Goal: Browse casually: Explore the website without a specific task or goal

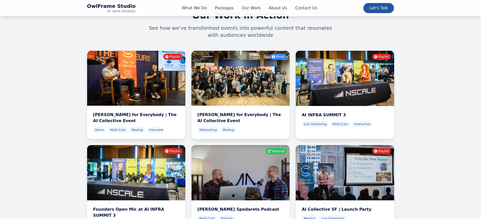
scroll to position [1624, 0]
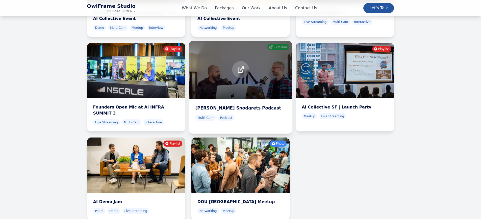
scroll to position [1728, 0]
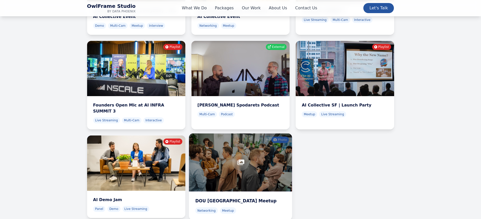
click at [246, 134] on div at bounding box center [240, 163] width 103 height 58
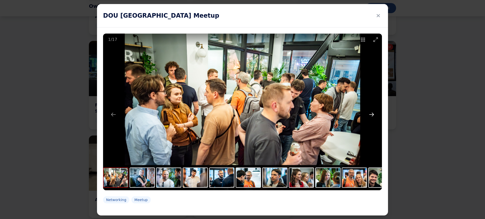
click at [369, 114] on button "Next slide" at bounding box center [371, 115] width 11 height 10
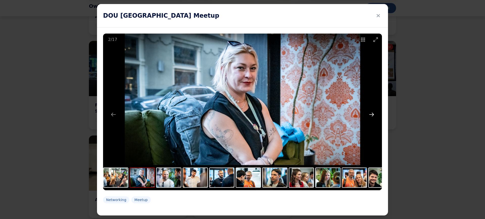
click at [369, 115] on button "Next slide" at bounding box center [371, 115] width 11 height 10
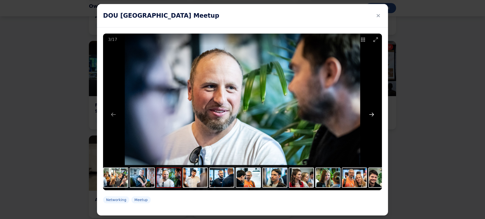
click at [369, 115] on button "Next slide" at bounding box center [371, 115] width 11 height 10
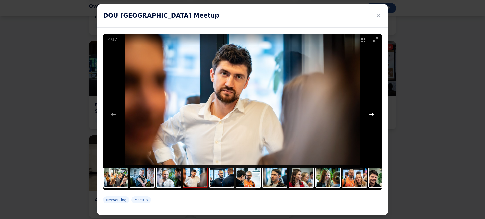
click at [369, 115] on button "Next slide" at bounding box center [371, 115] width 11 height 10
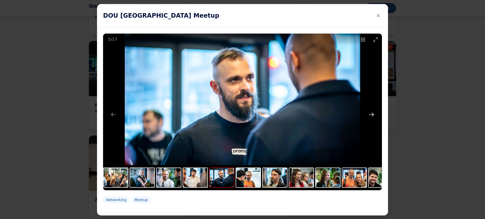
click at [370, 115] on button "Next slide" at bounding box center [371, 115] width 11 height 10
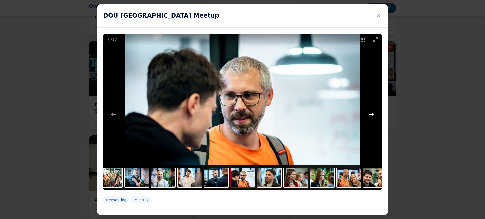
click at [370, 115] on button "Next slide" at bounding box center [371, 115] width 11 height 10
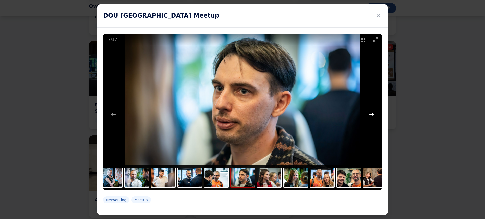
click at [370, 115] on button "Next slide" at bounding box center [371, 115] width 11 height 10
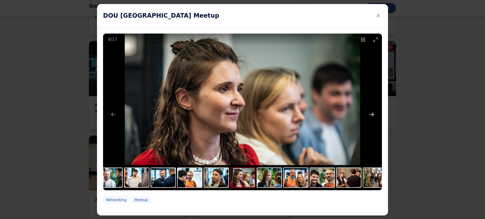
click at [370, 115] on button "Next slide" at bounding box center [371, 115] width 11 height 10
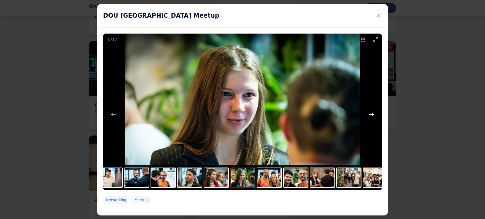
click at [370, 115] on button "Next slide" at bounding box center [371, 115] width 11 height 10
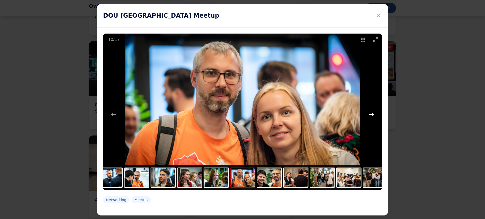
click at [370, 115] on button "Next slide" at bounding box center [371, 115] width 11 height 10
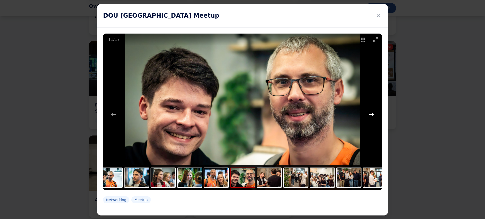
click at [370, 115] on button "Next slide" at bounding box center [371, 115] width 11 height 10
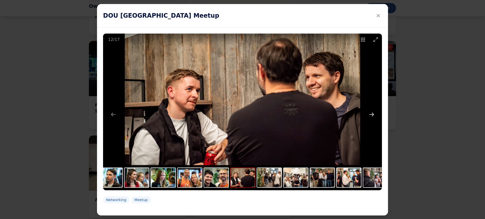
click at [370, 115] on button "Next slide" at bounding box center [371, 115] width 11 height 10
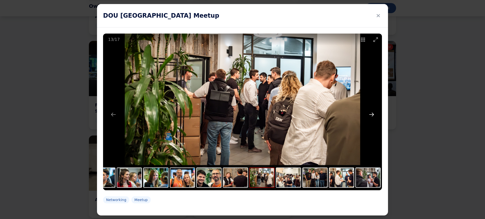
click at [370, 115] on button "Next slide" at bounding box center [371, 115] width 11 height 10
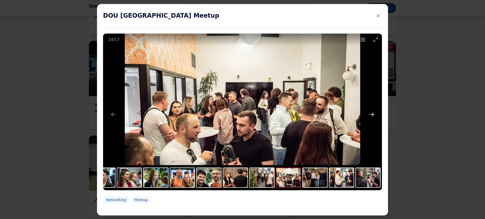
click at [370, 115] on button "Next slide" at bounding box center [371, 115] width 11 height 10
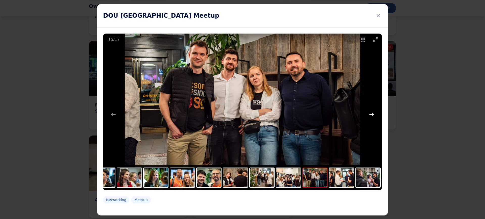
click at [370, 115] on button "Next slide" at bounding box center [371, 115] width 11 height 10
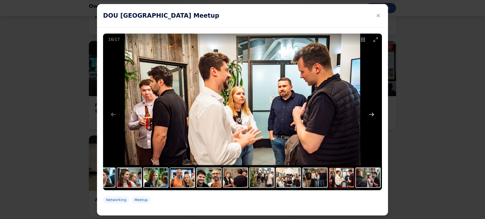
click at [370, 115] on button "Next slide" at bounding box center [371, 115] width 11 height 10
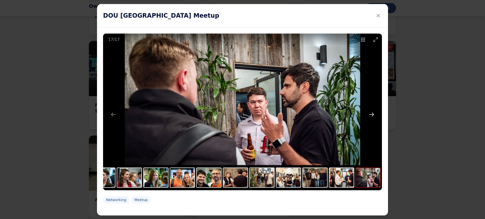
click at [370, 115] on button "Next slide" at bounding box center [371, 115] width 11 height 10
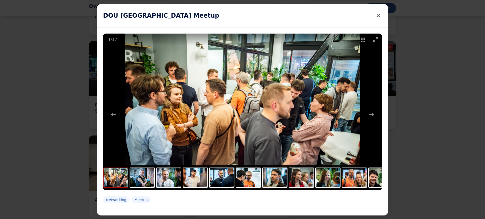
click at [376, 13] on icon at bounding box center [377, 15] width 3 height 7
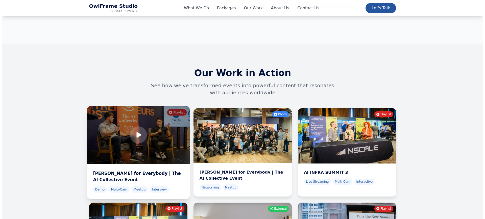
scroll to position [1567, 0]
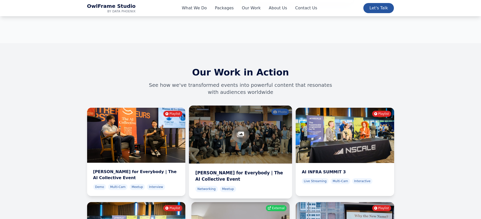
click at [246, 107] on div at bounding box center [240, 135] width 103 height 58
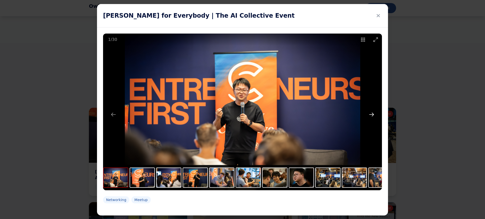
click at [370, 114] on button "Next slide" at bounding box center [371, 115] width 11 height 10
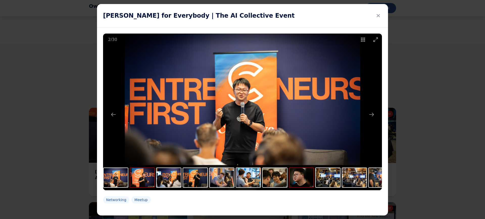
click at [367, 111] on button "Next slide" at bounding box center [371, 115] width 11 height 10
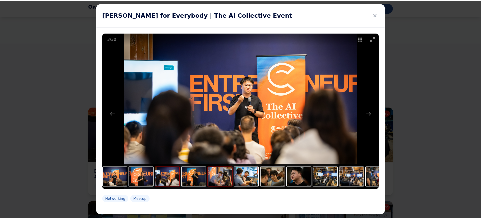
scroll to position [0, 0]
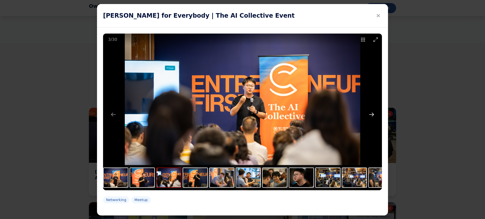
click at [370, 114] on button "Next slide" at bounding box center [371, 115] width 11 height 10
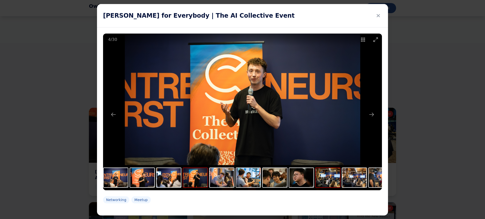
click at [325, 172] on img at bounding box center [328, 177] width 24 height 19
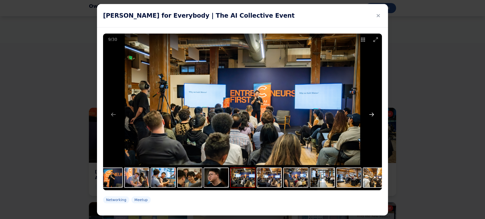
click at [370, 115] on button "Next slide" at bounding box center [371, 115] width 11 height 10
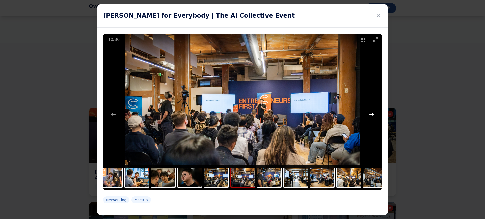
click at [370, 115] on button "Next slide" at bounding box center [371, 115] width 11 height 10
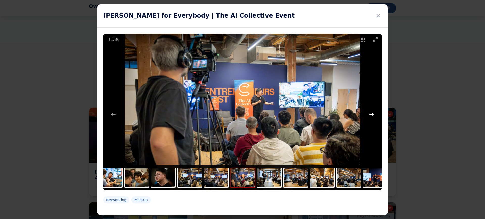
click at [370, 115] on button "Next slide" at bounding box center [371, 115] width 11 height 10
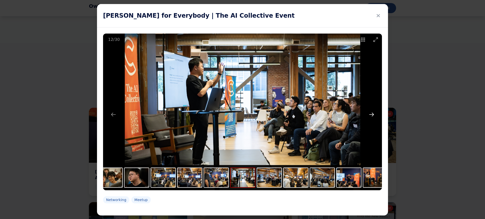
click at [370, 115] on button "Next slide" at bounding box center [371, 115] width 11 height 10
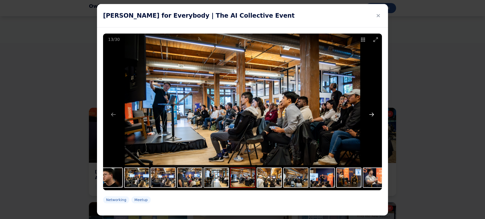
click at [370, 115] on button "Next slide" at bounding box center [371, 115] width 11 height 10
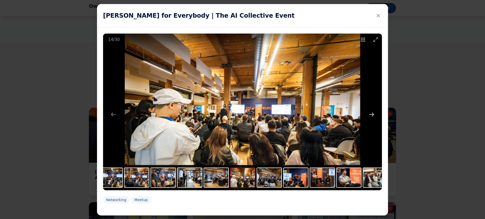
click at [370, 115] on button "Next slide" at bounding box center [371, 115] width 11 height 10
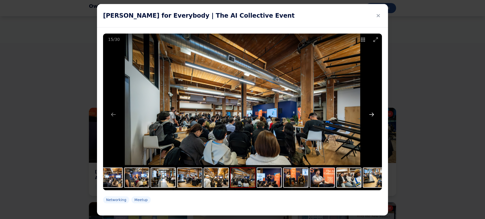
click at [370, 115] on button "Next slide" at bounding box center [371, 115] width 11 height 10
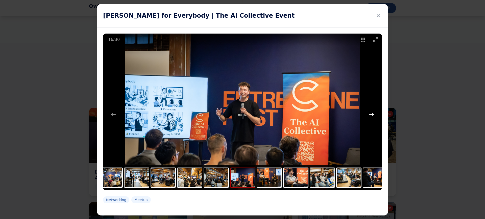
click at [370, 115] on button "Next slide" at bounding box center [371, 115] width 11 height 10
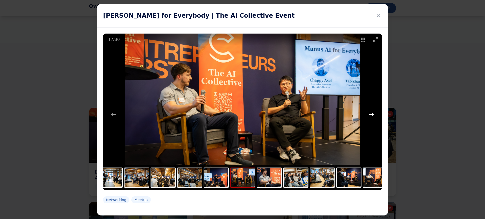
click at [370, 115] on button "Next slide" at bounding box center [371, 115] width 11 height 10
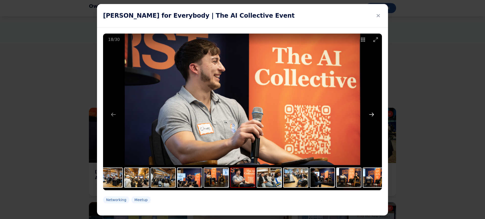
click at [370, 115] on button "Next slide" at bounding box center [371, 115] width 11 height 10
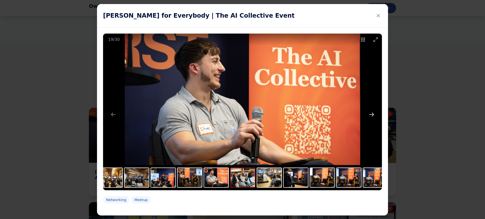
click at [370, 115] on button "Next slide" at bounding box center [371, 115] width 11 height 10
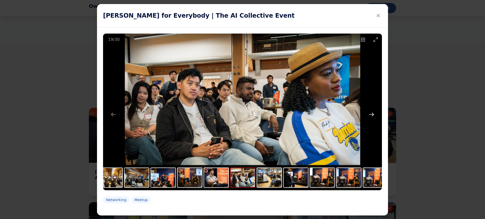
click at [370, 115] on button "Next slide" at bounding box center [371, 115] width 11 height 10
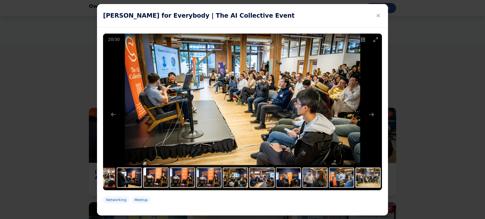
drag, startPoint x: 324, startPoint y: 182, endPoint x: 183, endPoint y: 192, distance: 141.0
click at [183, 192] on div "20 / 30 Networking Meetup" at bounding box center [242, 122] width 291 height 188
drag, startPoint x: 371, startPoint y: 179, endPoint x: 334, endPoint y: 180, distance: 37.6
click at [229, 182] on img at bounding box center [235, 177] width 24 height 19
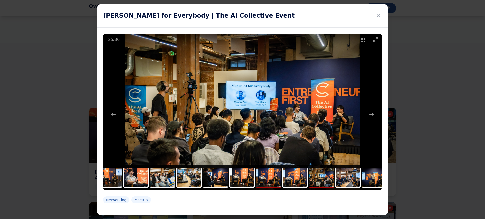
drag, startPoint x: 197, startPoint y: 183, endPoint x: 292, endPoint y: 182, distance: 95.7
click at [281, 182] on img at bounding box center [268, 177] width 24 height 19
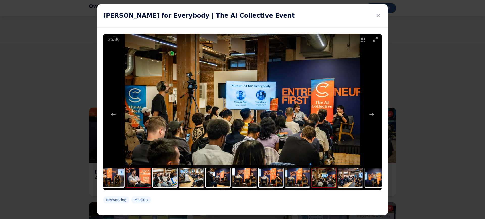
drag, startPoint x: 253, startPoint y: 183, endPoint x: 141, endPoint y: 179, distance: 111.9
click at [260, 183] on div at bounding box center [72, 178] width 795 height 27
drag, startPoint x: 151, startPoint y: 179, endPoint x: 169, endPoint y: 177, distance: 18.0
click at [177, 181] on img at bounding box center [165, 177] width 24 height 19
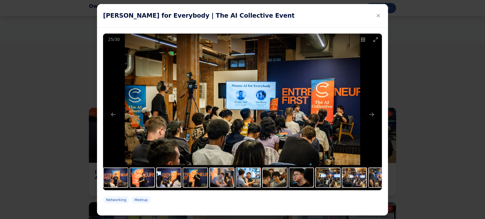
drag, startPoint x: 169, startPoint y: 177, endPoint x: 185, endPoint y: 177, distance: 15.9
drag, startPoint x: 214, startPoint y: 180, endPoint x: 239, endPoint y: 180, distance: 25.0
click at [170, 179] on img at bounding box center [169, 177] width 24 height 19
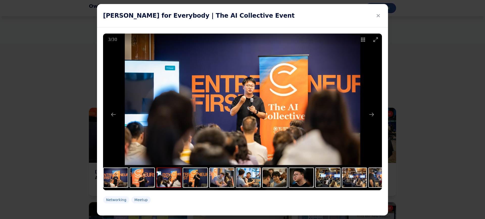
drag, startPoint x: 170, startPoint y: 179, endPoint x: 372, endPoint y: 30, distance: 250.8
click at [282, 163] on div "3 / 30" at bounding box center [242, 112] width 279 height 157
click at [376, 14] on icon at bounding box center [377, 15] width 3 height 7
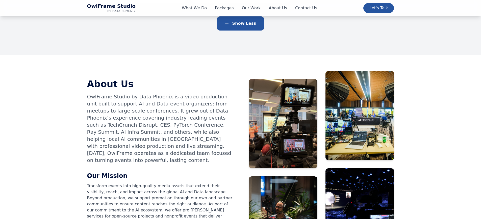
scroll to position [1944, 0]
